Goal: Task Accomplishment & Management: Use online tool/utility

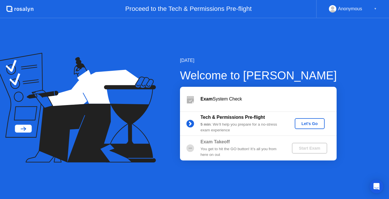
click at [147, 127] on icon at bounding box center [75, 108] width 162 height 110
click at [311, 124] on div "Let's Go" at bounding box center [309, 123] width 25 height 5
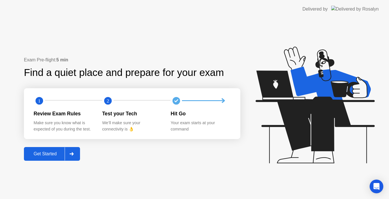
click at [64, 114] on div "Review Exam Rules" at bounding box center [64, 113] width 60 height 7
click at [375, 188] on icon "Open Intercom Messenger" at bounding box center [376, 185] width 7 height 7
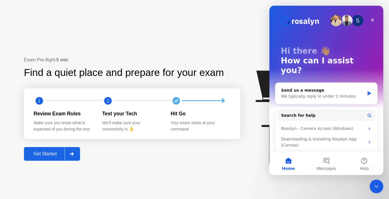
click at [230, 156] on div "Exam Pre-flight: 5 min Find a quiet place and prepare for your exam 1 2 Review …" at bounding box center [132, 108] width 217 height 104
click at [146, 149] on div "Exam Pre-flight: 5 min Find a quiet place and prepare for your exam 1 2 Review …" at bounding box center [132, 108] width 217 height 104
click at [373, 19] on icon "Close" at bounding box center [372, 20] width 5 height 5
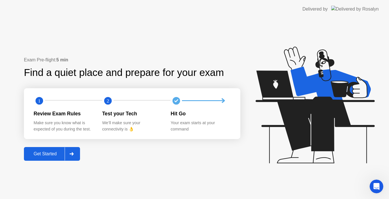
click at [76, 157] on div at bounding box center [72, 153] width 14 height 13
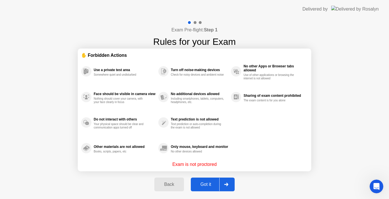
click at [227, 188] on div at bounding box center [226, 184] width 14 height 13
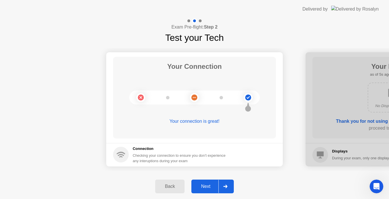
click at [226, 188] on div at bounding box center [226, 186] width 14 height 13
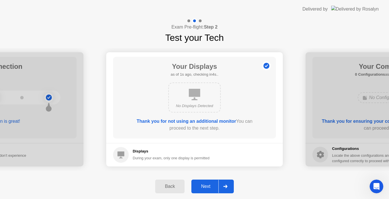
click at [227, 184] on icon at bounding box center [225, 185] width 4 height 3
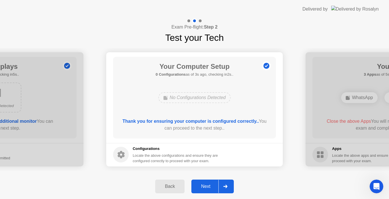
click at [225, 189] on div at bounding box center [226, 186] width 14 height 13
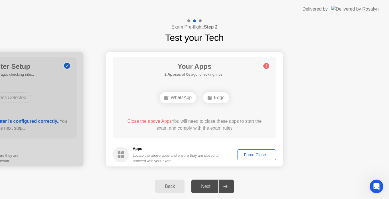
click at [180, 99] on div "WhatsApp" at bounding box center [178, 97] width 36 height 11
click at [257, 158] on button "Force Close..." at bounding box center [256, 154] width 39 height 11
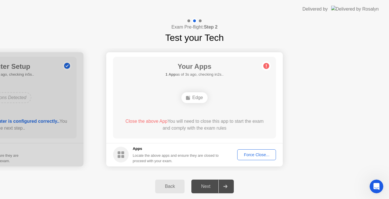
click at [257, 152] on div "Force Close..." at bounding box center [256, 154] width 35 height 5
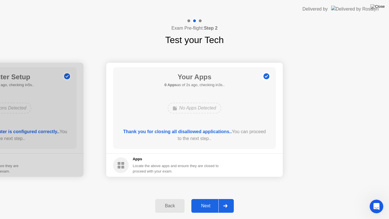
click at [224, 198] on icon at bounding box center [225, 205] width 4 height 3
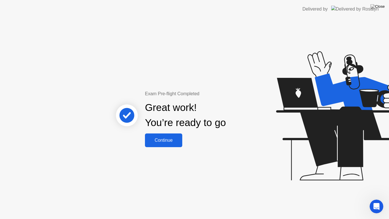
click at [171, 144] on button "Continue" at bounding box center [163, 140] width 37 height 14
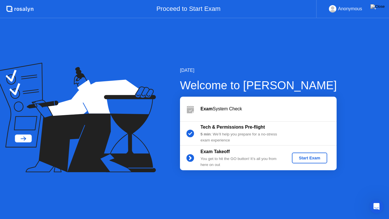
click at [254, 198] on div "[DATE] Welcome to [PERSON_NAME] Exam System Check Tech & Permissions Pre-flight…" at bounding box center [194, 118] width 389 height 201
click at [241, 129] on b "Tech & Permissions Pre-flight" at bounding box center [233, 127] width 64 height 5
click at [299, 156] on div "Start Exam" at bounding box center [309, 158] width 30 height 5
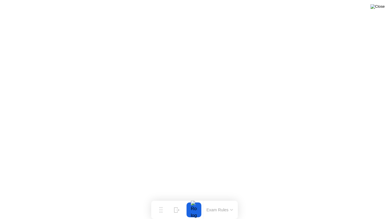
click at [378, 8] on img at bounding box center [378, 6] width 14 height 5
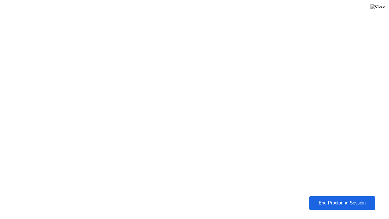
click at [321, 198] on div "End Proctoring Session" at bounding box center [342, 202] width 63 height 5
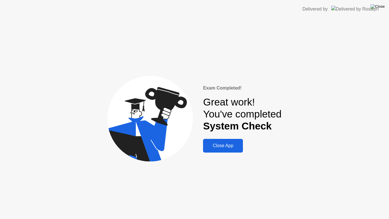
click at [379, 9] on img at bounding box center [378, 6] width 14 height 5
